Goal: Task Accomplishment & Management: Manage account settings

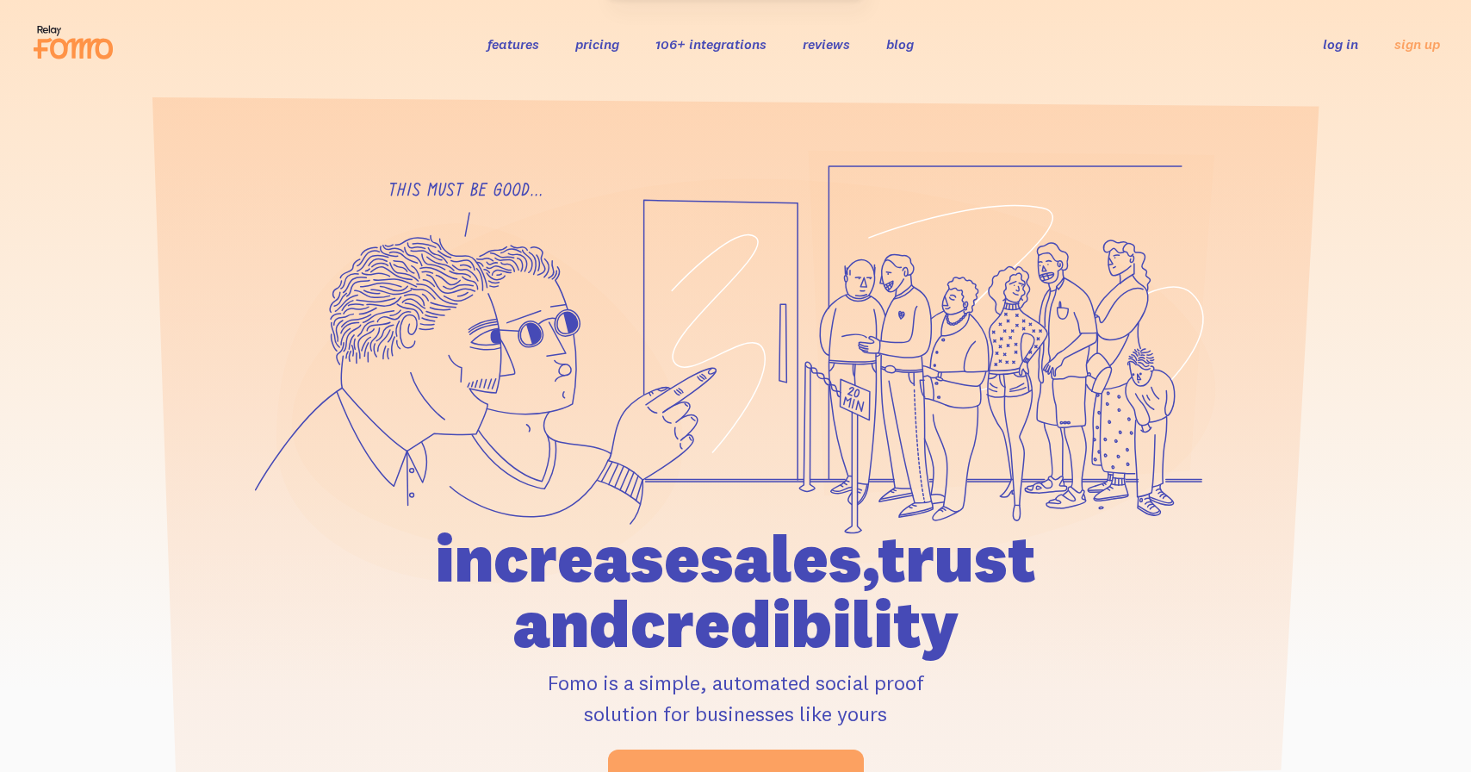
click at [1348, 44] on link "log in" at bounding box center [1340, 43] width 35 height 17
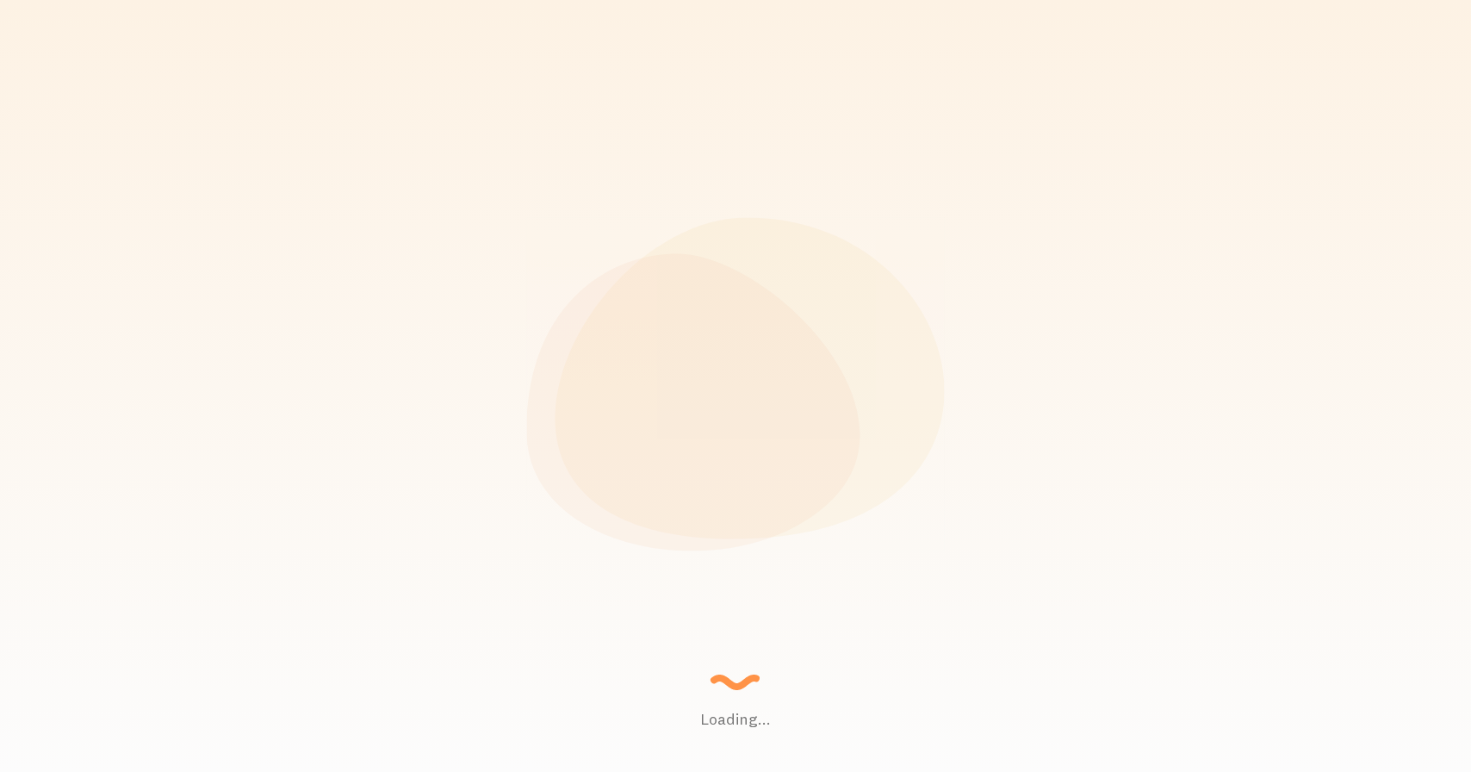
scroll to position [452, 1189]
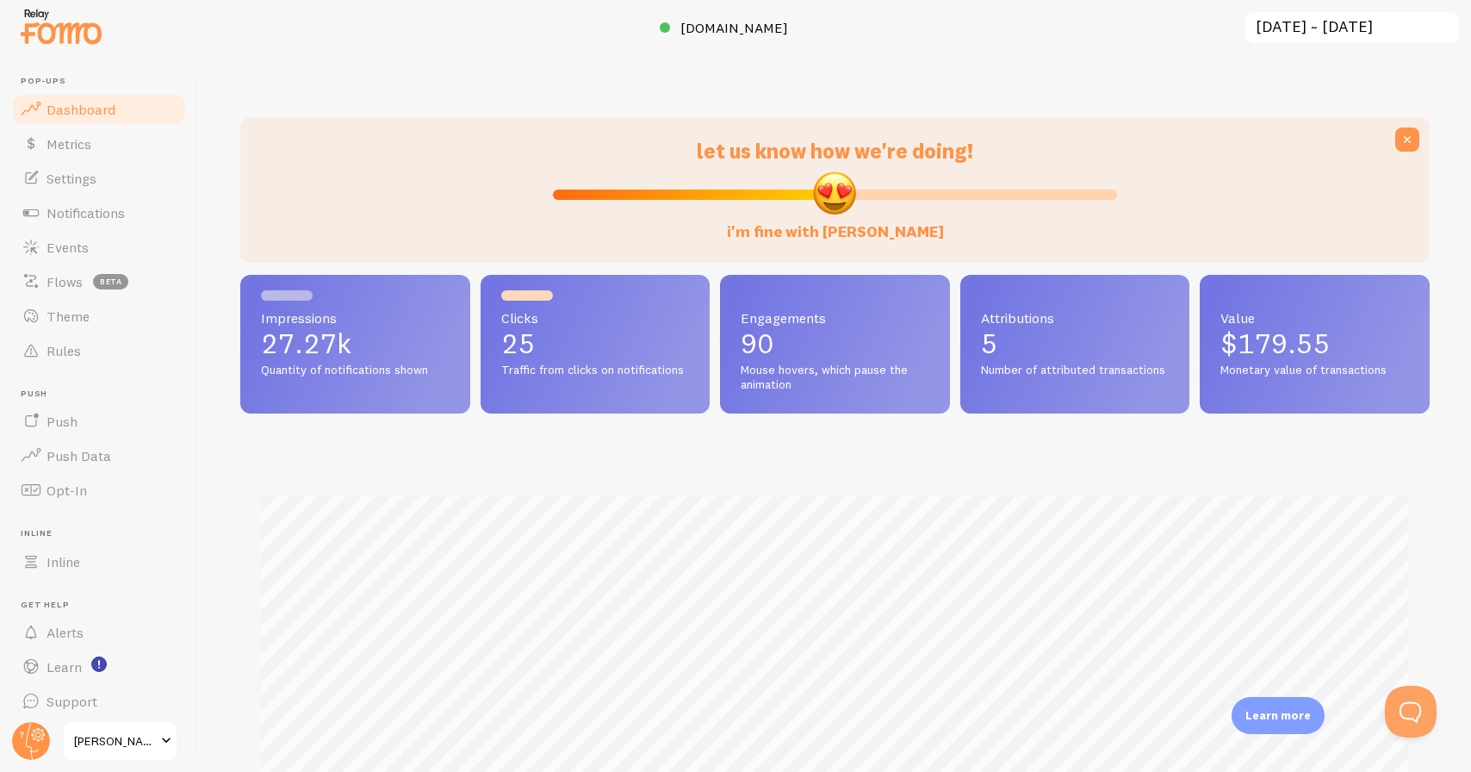
click at [162, 734] on span at bounding box center [166, 740] width 21 height 21
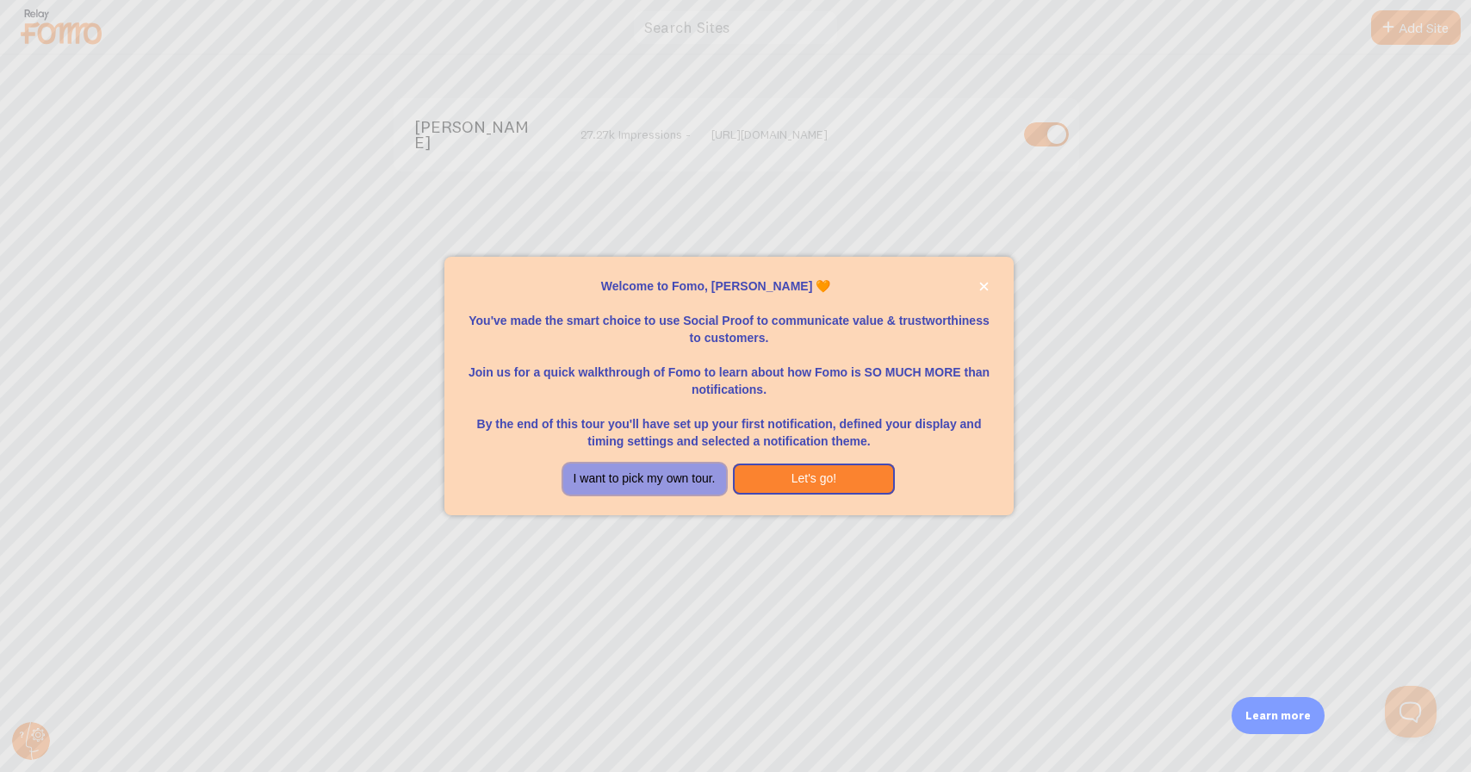
click at [696, 487] on button "I want to pick my own tour." at bounding box center [644, 478] width 163 height 31
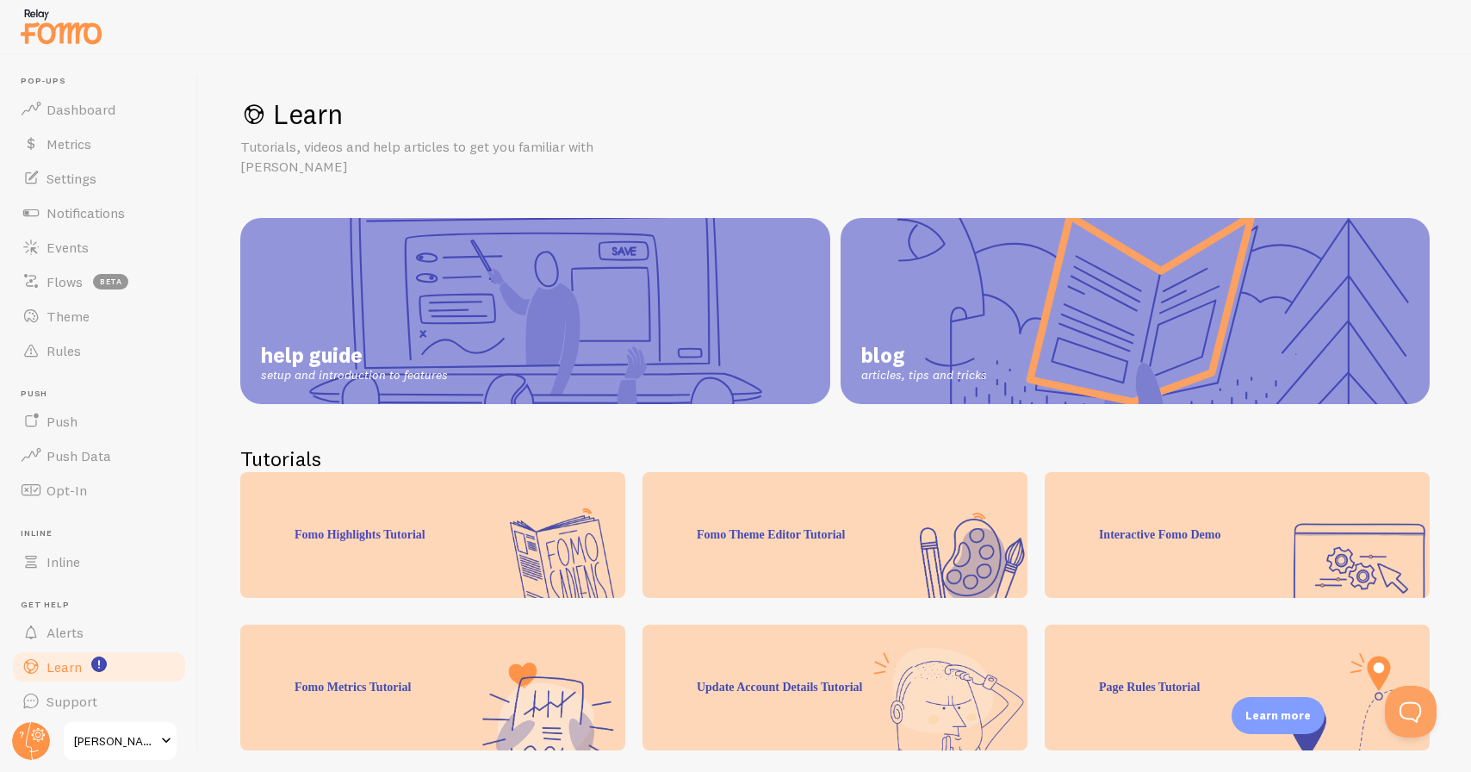
click at [166, 740] on span at bounding box center [166, 740] width 21 height 21
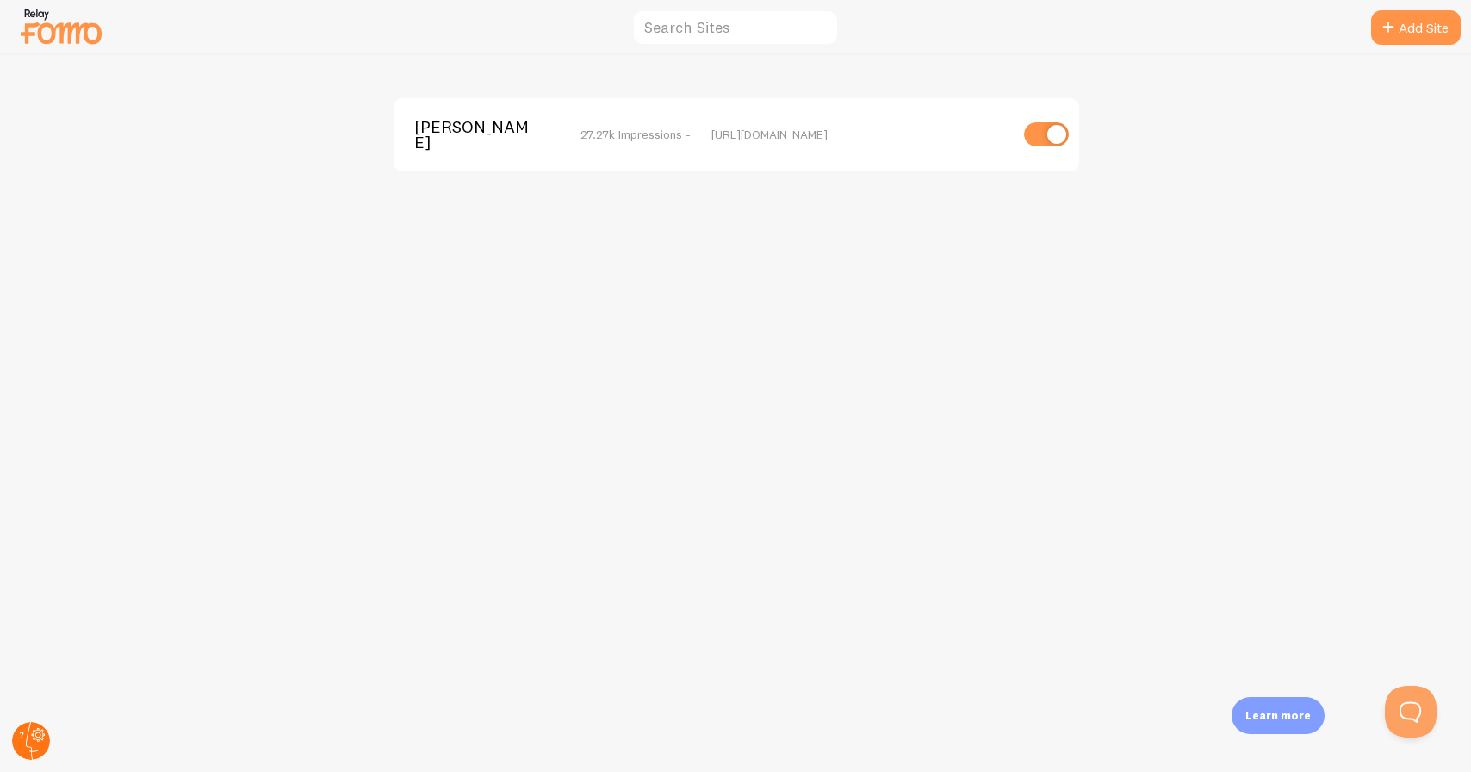
click at [40, 728] on circle at bounding box center [31, 741] width 38 height 38
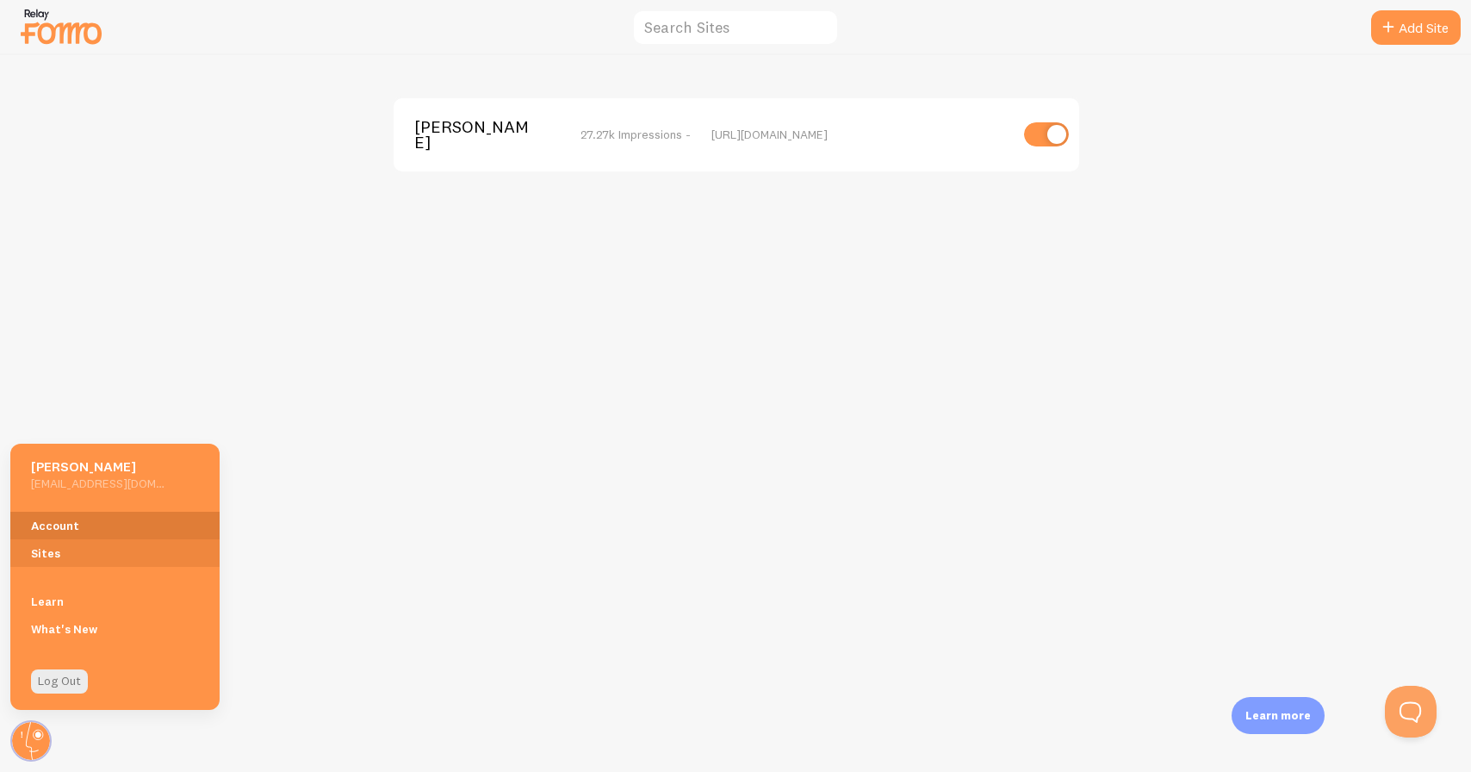
click at [63, 522] on link "Account" at bounding box center [114, 526] width 209 height 28
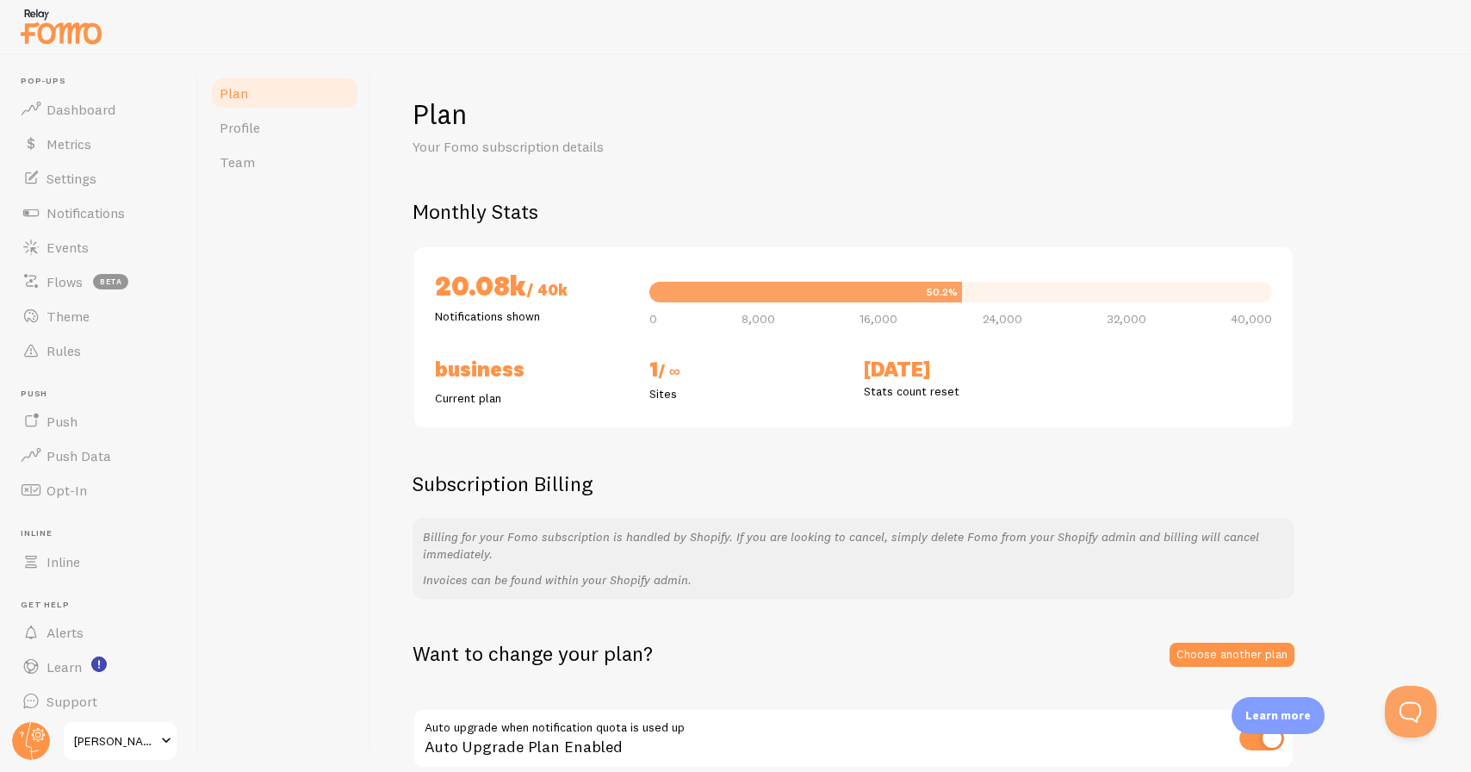
scroll to position [81, 0]
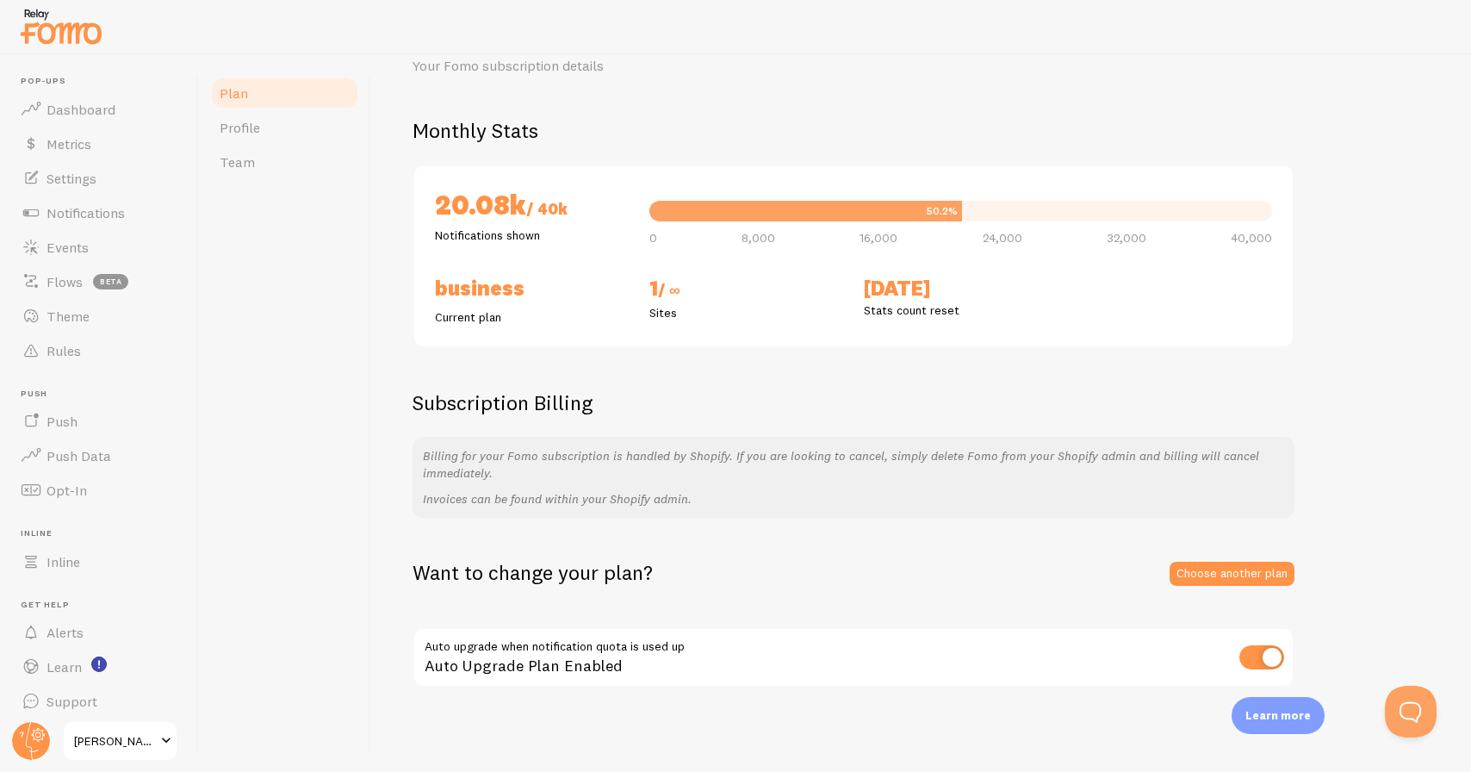
click at [690, 518] on div "Plan Your Fomo subscription details Monthly Stats 20.08k / 40k Notifications sh…" at bounding box center [921, 352] width 1017 height 673
